Goal: Complete application form: Complete application form

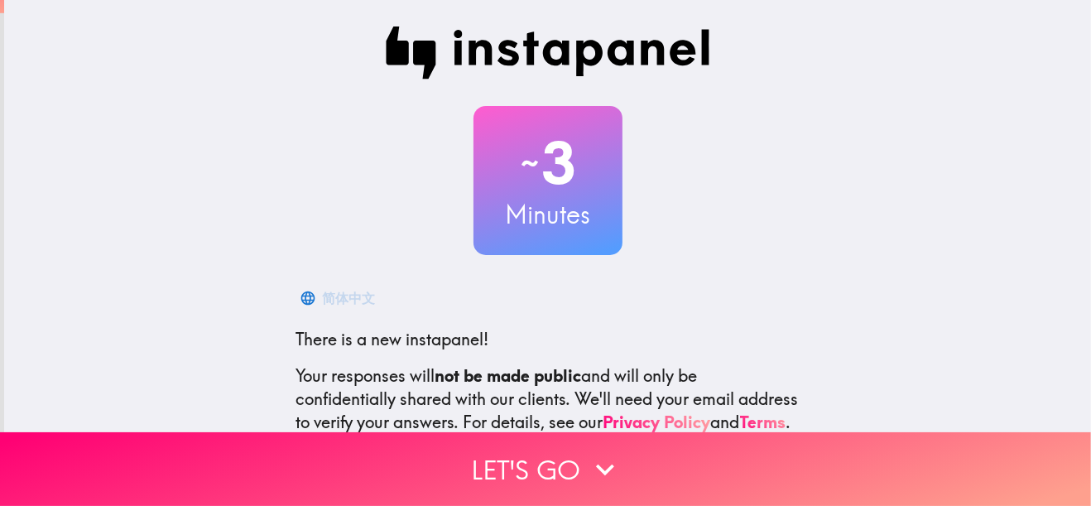
scroll to position [182, 0]
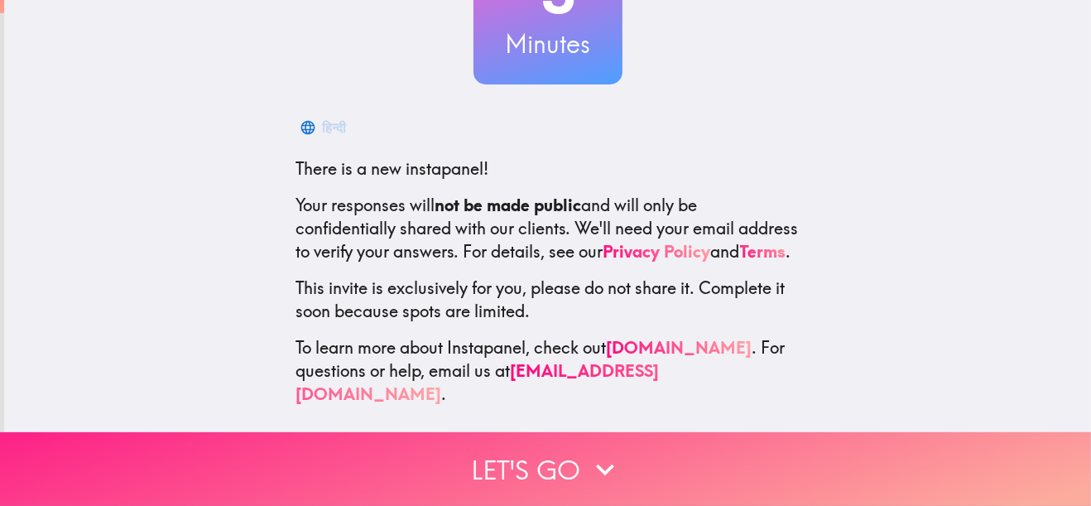
click at [578, 463] on button "Let's go" at bounding box center [545, 469] width 1091 height 74
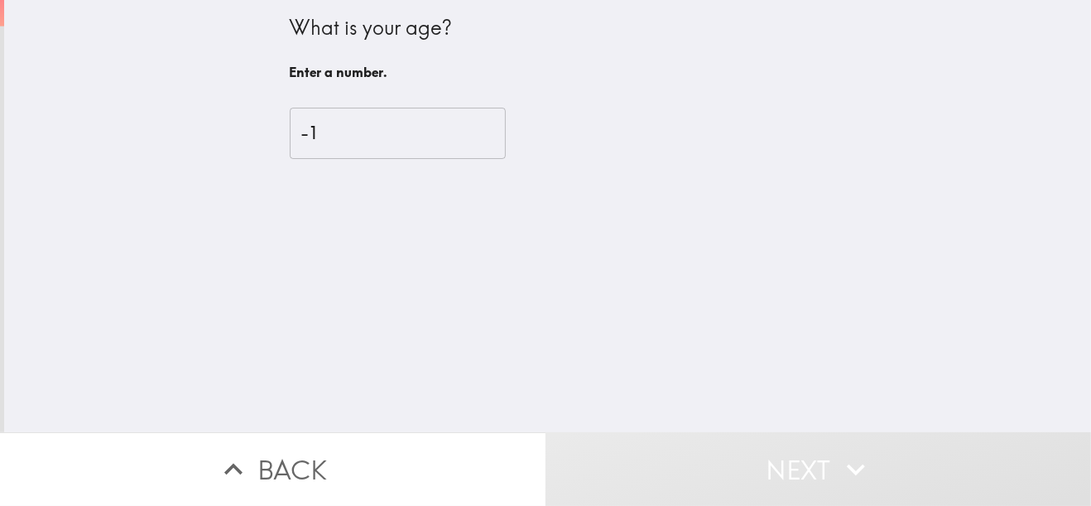
click at [460, 139] on input "-1" at bounding box center [398, 133] width 216 height 51
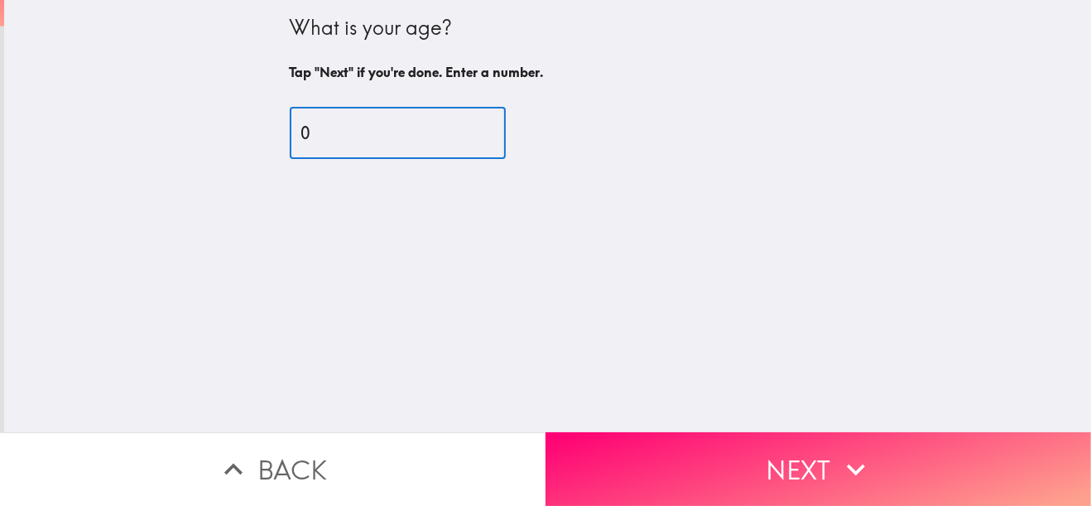
click at [461, 126] on input "0" at bounding box center [398, 133] width 216 height 51
click at [461, 127] on input "1" at bounding box center [398, 133] width 216 height 51
click at [461, 127] on input "2" at bounding box center [398, 133] width 216 height 51
click at [461, 127] on input "3" at bounding box center [398, 133] width 216 height 51
click at [461, 127] on input "4" at bounding box center [398, 133] width 216 height 51
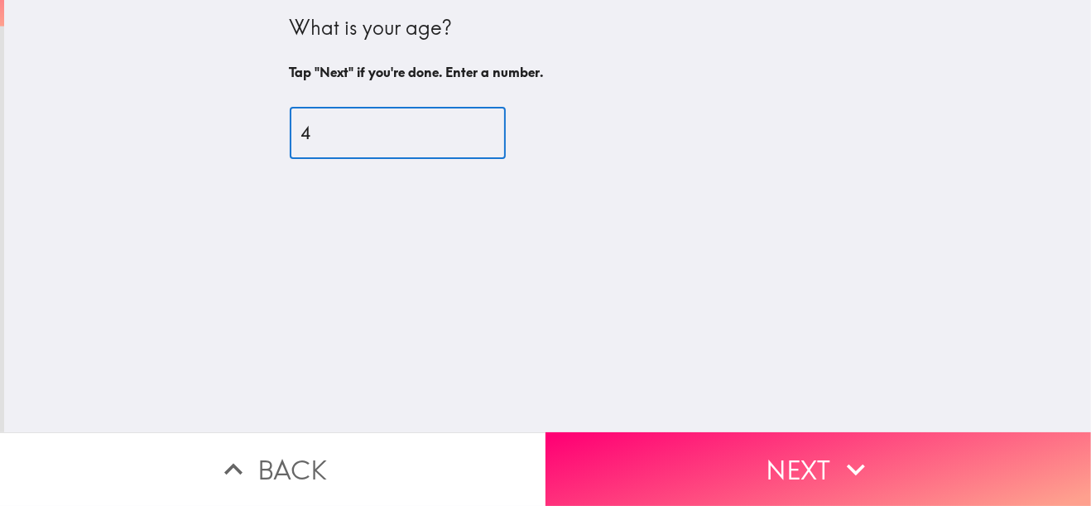
click at [461, 127] on input "5" at bounding box center [398, 133] width 216 height 51
click at [461, 127] on input "6" at bounding box center [398, 133] width 216 height 51
click at [461, 127] on input "7" at bounding box center [398, 133] width 216 height 51
click at [461, 127] on input "8" at bounding box center [398, 133] width 216 height 51
click at [461, 127] on input "9" at bounding box center [398, 133] width 216 height 51
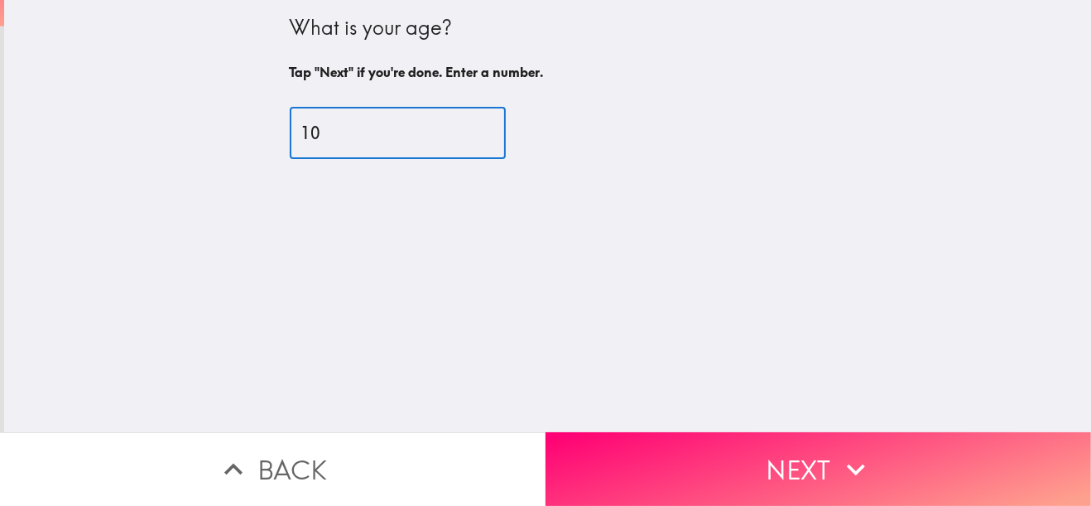
click at [461, 127] on input "10" at bounding box center [398, 133] width 216 height 51
click at [461, 127] on input "11" at bounding box center [398, 133] width 216 height 51
click at [461, 127] on input "12" at bounding box center [398, 133] width 216 height 51
click at [463, 129] on input "13" at bounding box center [398, 133] width 216 height 51
click at [463, 129] on input "14" at bounding box center [398, 133] width 216 height 51
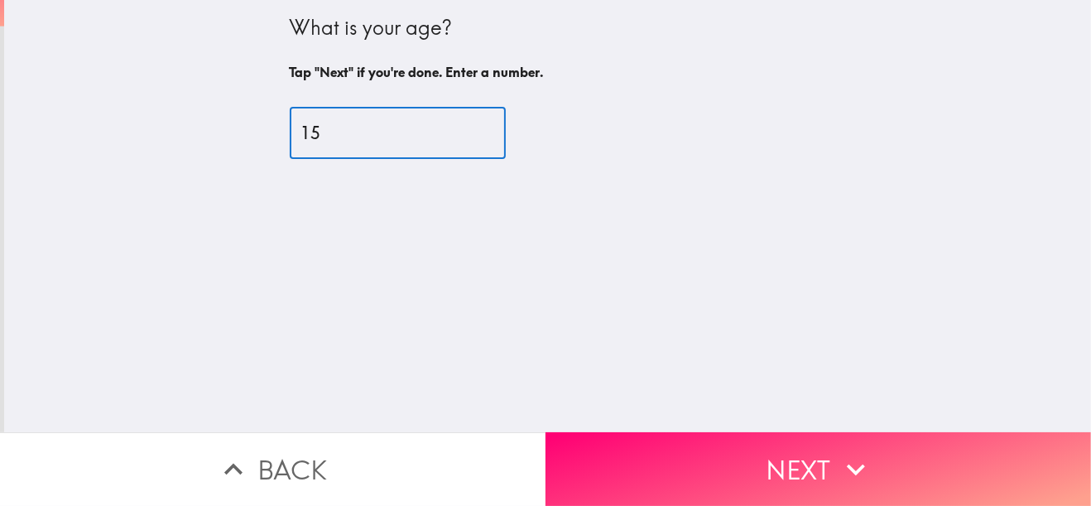
click at [463, 129] on input "15" at bounding box center [398, 133] width 216 height 51
click at [463, 129] on input "16" at bounding box center [398, 133] width 216 height 51
click at [463, 129] on input "17" at bounding box center [398, 133] width 216 height 51
click at [463, 129] on input "18" at bounding box center [398, 133] width 216 height 51
click at [463, 129] on input "19" at bounding box center [398, 133] width 216 height 51
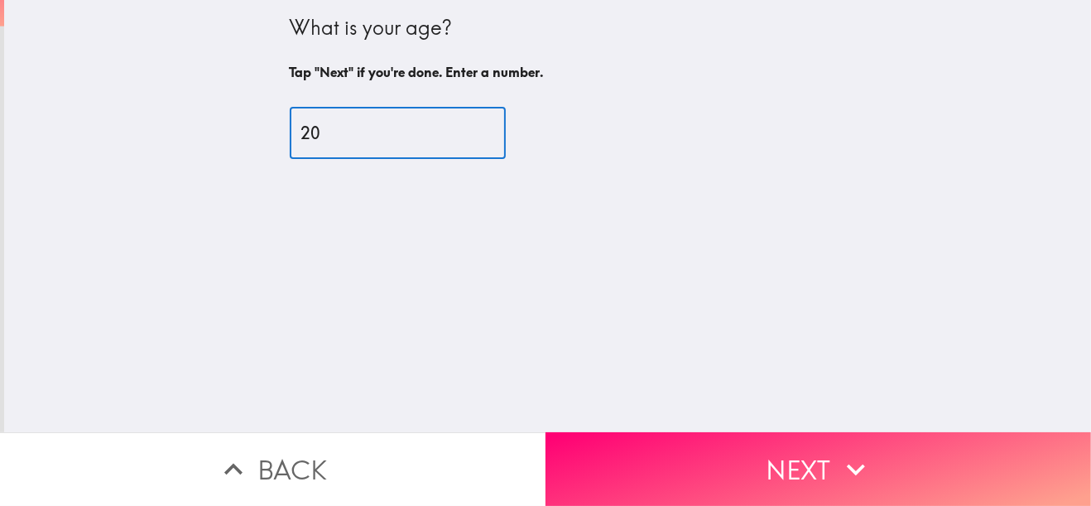
click at [463, 129] on input "20" at bounding box center [398, 133] width 216 height 51
click at [463, 129] on input "21" at bounding box center [398, 133] width 216 height 51
click at [463, 129] on input "22" at bounding box center [398, 133] width 216 height 51
click at [463, 129] on input "23" at bounding box center [398, 133] width 216 height 51
click at [463, 129] on input "24" at bounding box center [398, 133] width 216 height 51
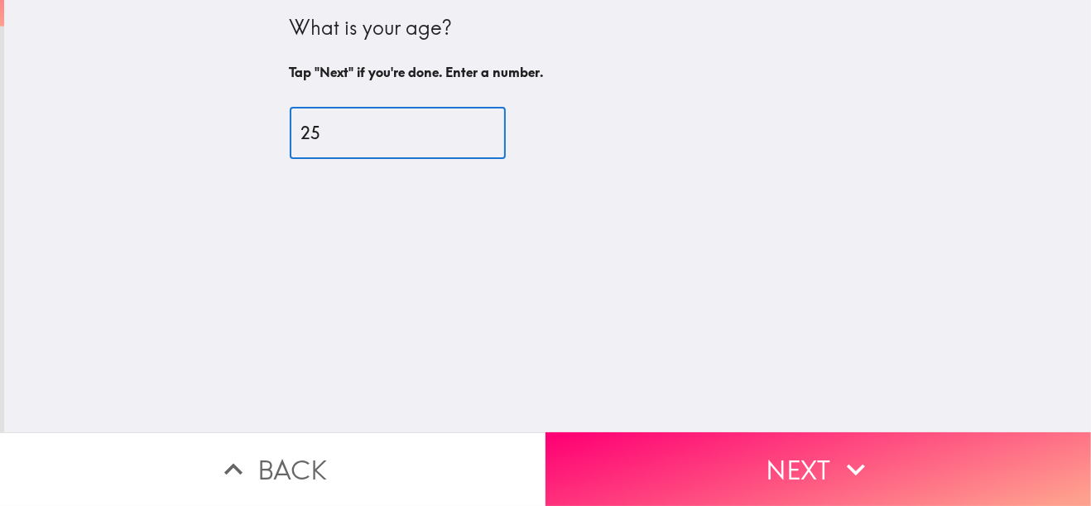
click at [463, 129] on input "25" at bounding box center [398, 133] width 216 height 51
click at [464, 129] on input "26" at bounding box center [398, 133] width 216 height 51
click at [464, 129] on input "27" at bounding box center [398, 133] width 216 height 51
click at [460, 143] on input "27" at bounding box center [398, 133] width 216 height 51
click at [459, 137] on input "26" at bounding box center [398, 133] width 216 height 51
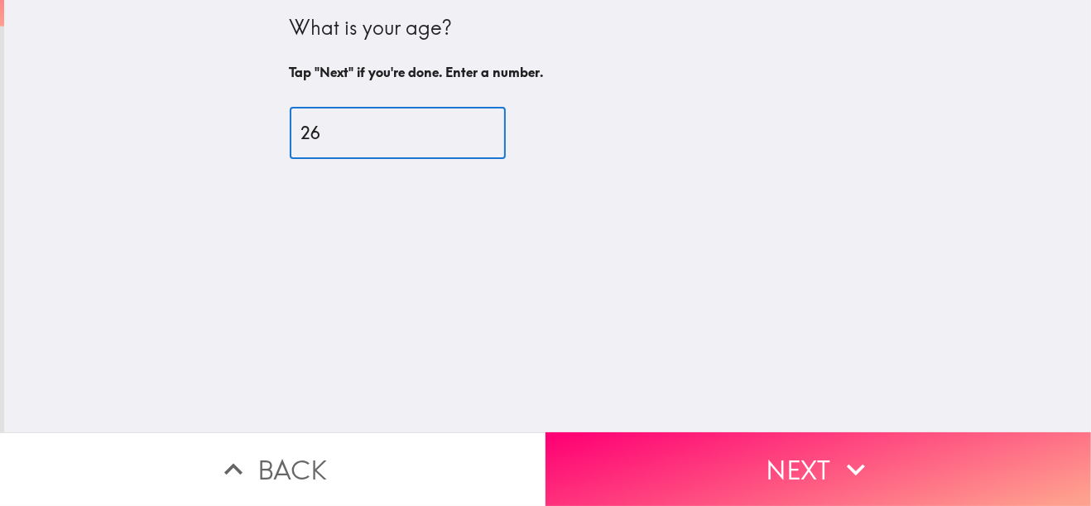
click at [459, 137] on input "25" at bounding box center [398, 133] width 216 height 51
click at [459, 137] on input "24" at bounding box center [398, 133] width 216 height 51
click at [459, 137] on input "23" at bounding box center [398, 133] width 216 height 51
click at [459, 137] on input "22" at bounding box center [398, 133] width 216 height 51
click at [459, 137] on input "21" at bounding box center [398, 133] width 216 height 51
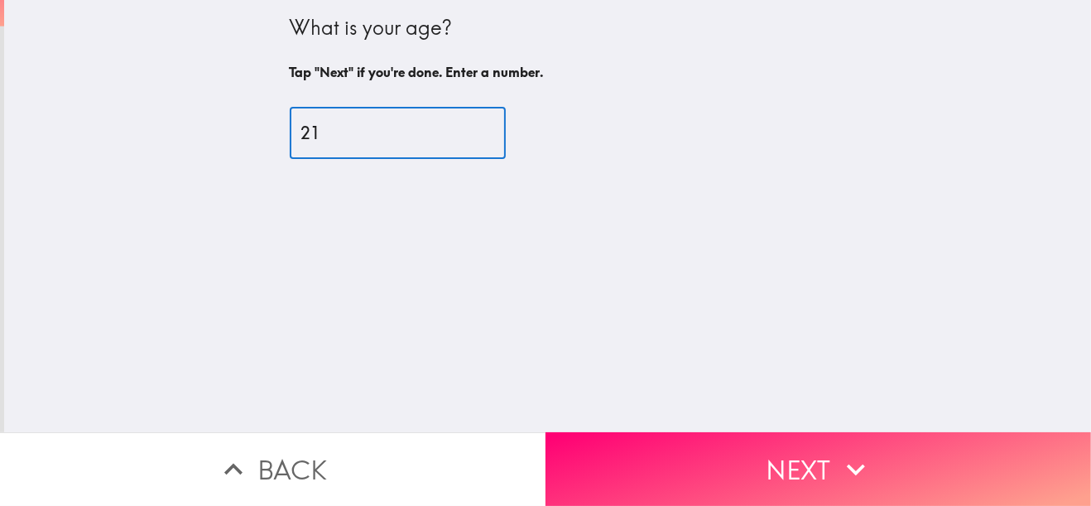
click at [459, 137] on input "20" at bounding box center [398, 133] width 216 height 51
click at [459, 137] on input "19" at bounding box center [398, 133] width 216 height 51
type input "20"
click at [458, 128] on input "20" at bounding box center [398, 133] width 216 height 51
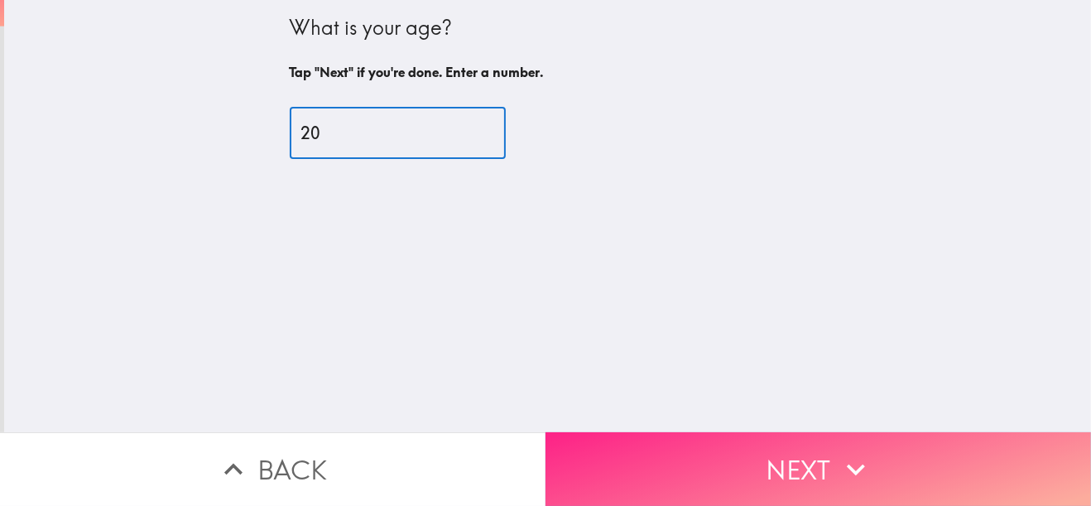
click at [802, 455] on button "Next" at bounding box center [817, 469] width 545 height 74
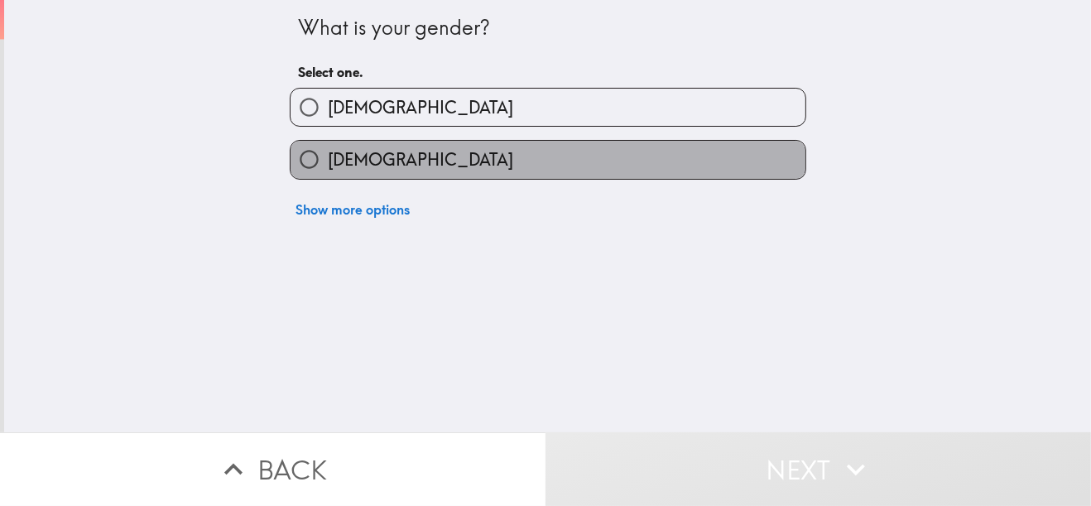
click at [644, 155] on label "[DEMOGRAPHIC_DATA]" at bounding box center [548, 159] width 515 height 37
click at [328, 155] on input "[DEMOGRAPHIC_DATA]" at bounding box center [309, 159] width 37 height 37
radio input "true"
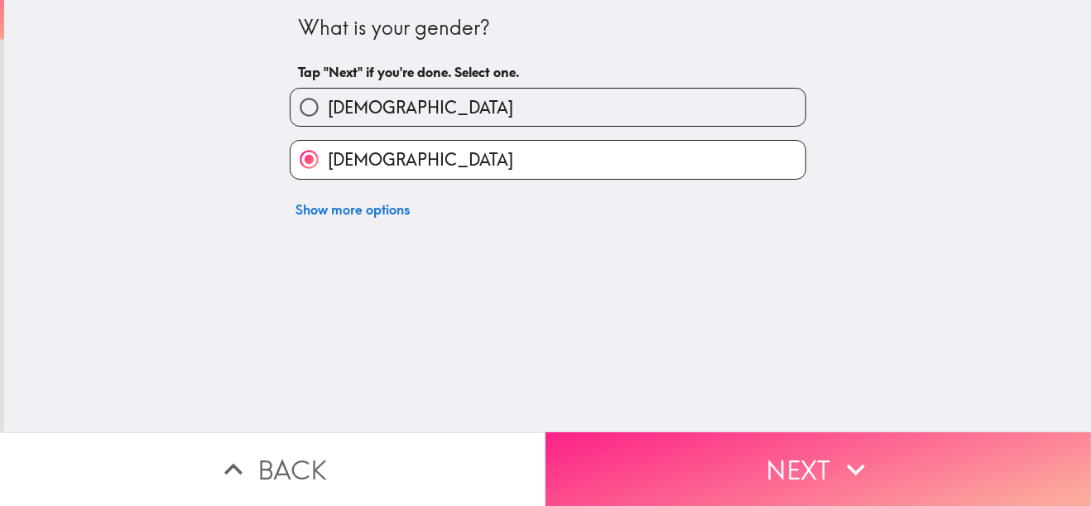
click at [737, 460] on button "Next" at bounding box center [817, 469] width 545 height 74
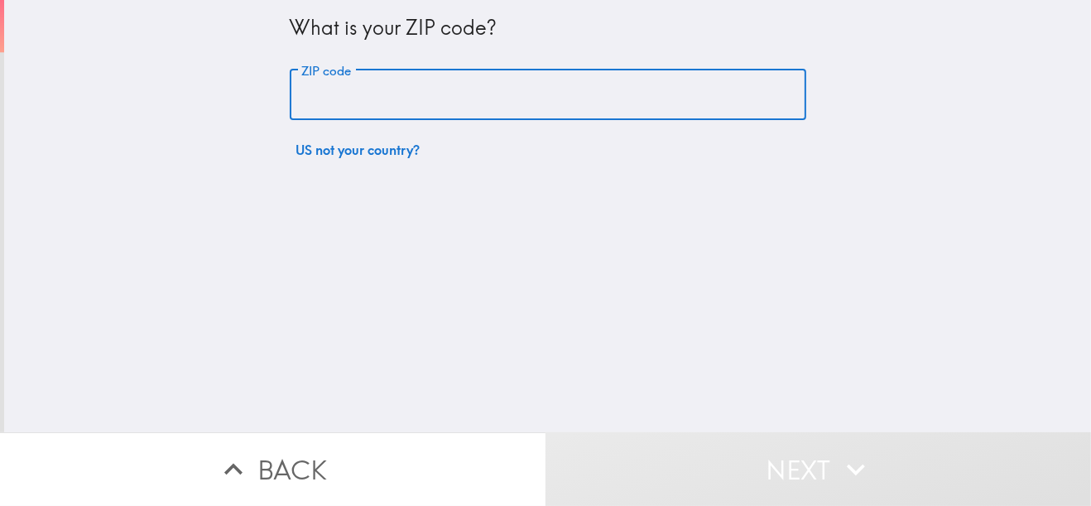
click at [345, 103] on div "ZIP code ZIP code" at bounding box center [548, 95] width 517 height 51
click at [356, 88] on input "ZIP code" at bounding box center [548, 95] width 517 height 51
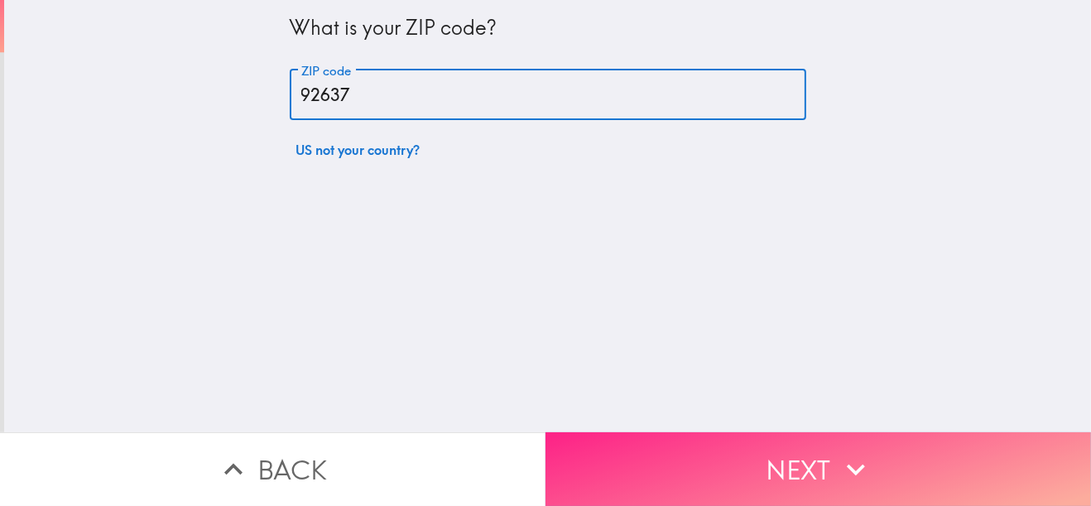
type input "92637"
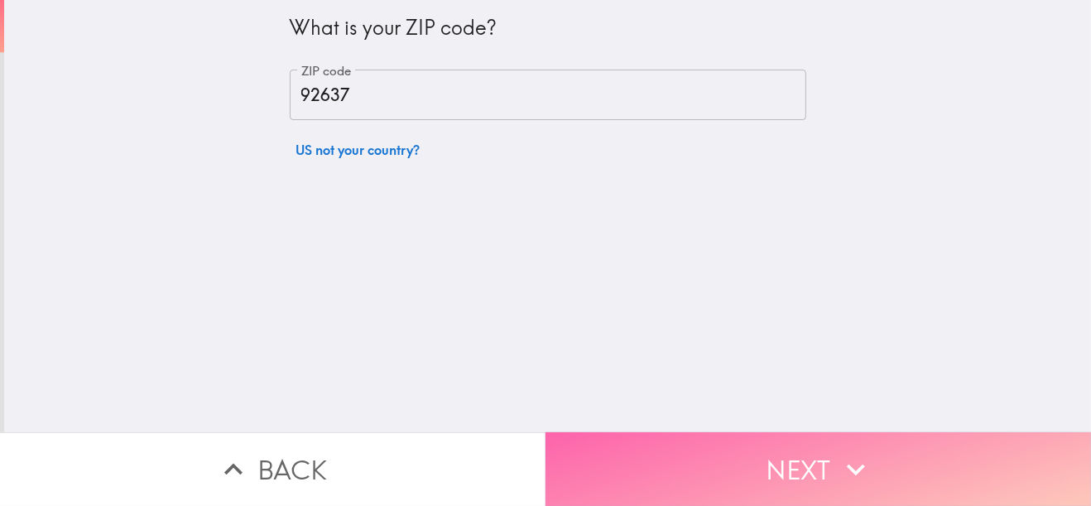
click at [771, 462] on button "Next" at bounding box center [817, 469] width 545 height 74
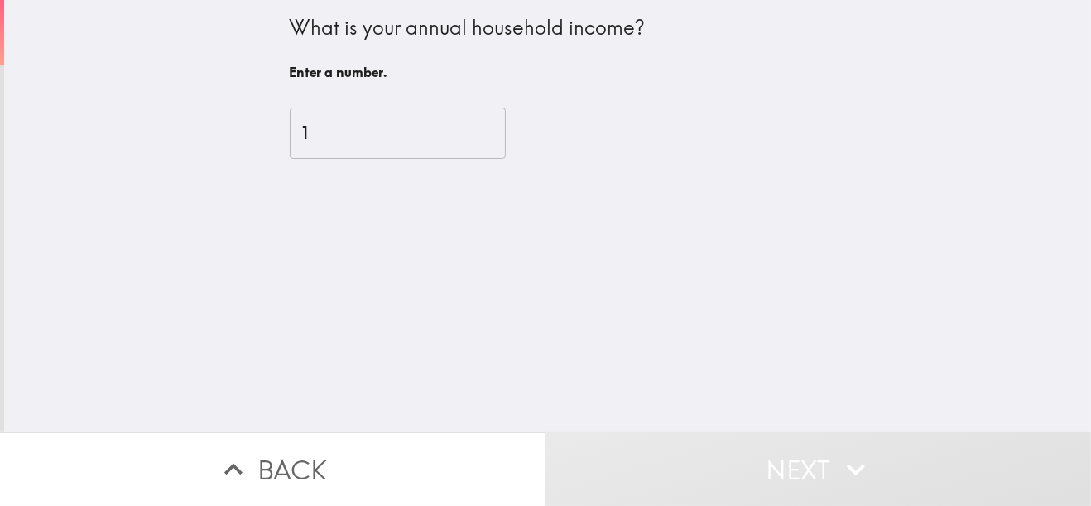
click at [458, 127] on input "1" at bounding box center [398, 133] width 216 height 51
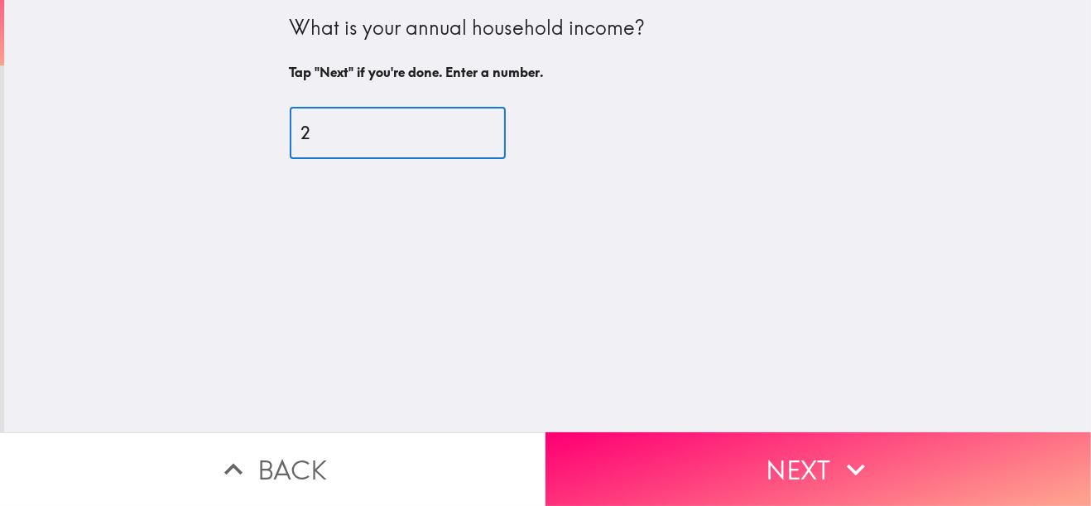
click at [458, 127] on input "2" at bounding box center [398, 133] width 216 height 51
click at [458, 127] on input "3" at bounding box center [398, 133] width 216 height 51
click at [458, 127] on input "4" at bounding box center [398, 133] width 216 height 51
click at [459, 143] on input "4" at bounding box center [398, 133] width 216 height 51
click at [463, 138] on input "3" at bounding box center [398, 133] width 216 height 51
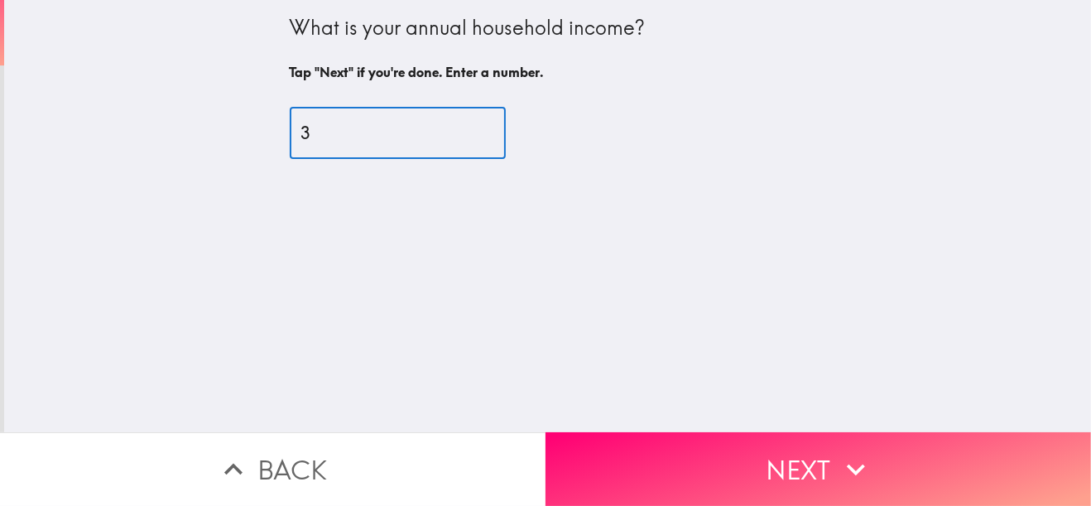
click at [460, 143] on input "3" at bounding box center [398, 133] width 216 height 51
click at [461, 143] on input "2" at bounding box center [398, 133] width 216 height 51
click at [305, 133] on input "25000" at bounding box center [398, 133] width 216 height 51
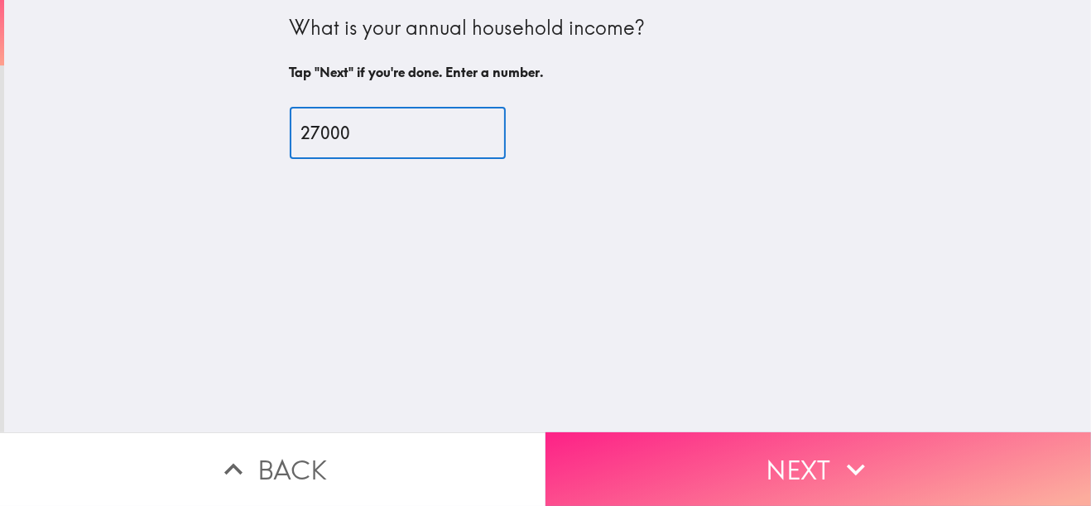
type input "27000"
click at [662, 456] on button "Next" at bounding box center [817, 469] width 545 height 74
